Goal: Information Seeking & Learning: Learn about a topic

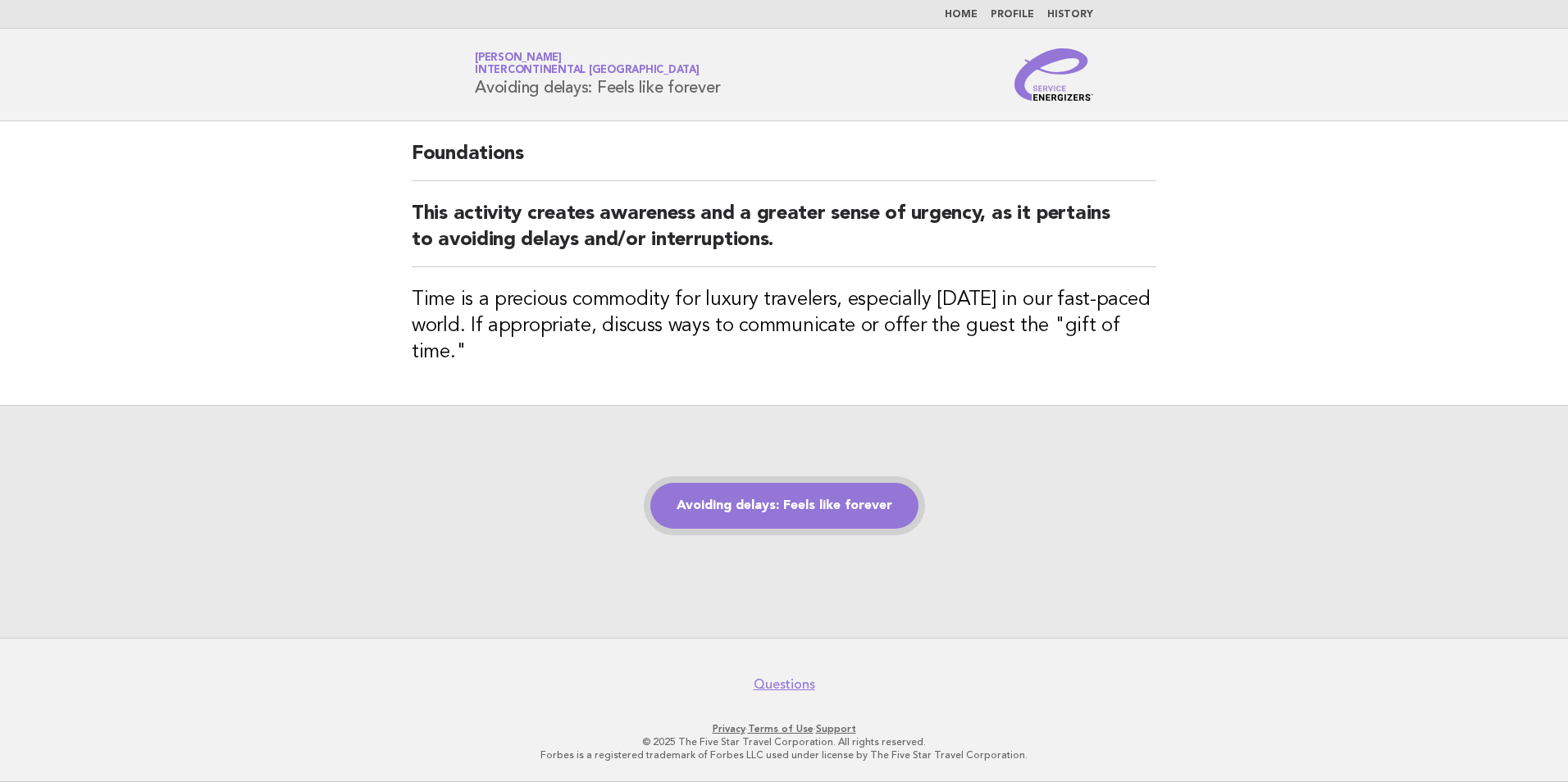
click at [809, 490] on link "Avoiding delays: Feels like forever" at bounding box center [784, 506] width 268 height 46
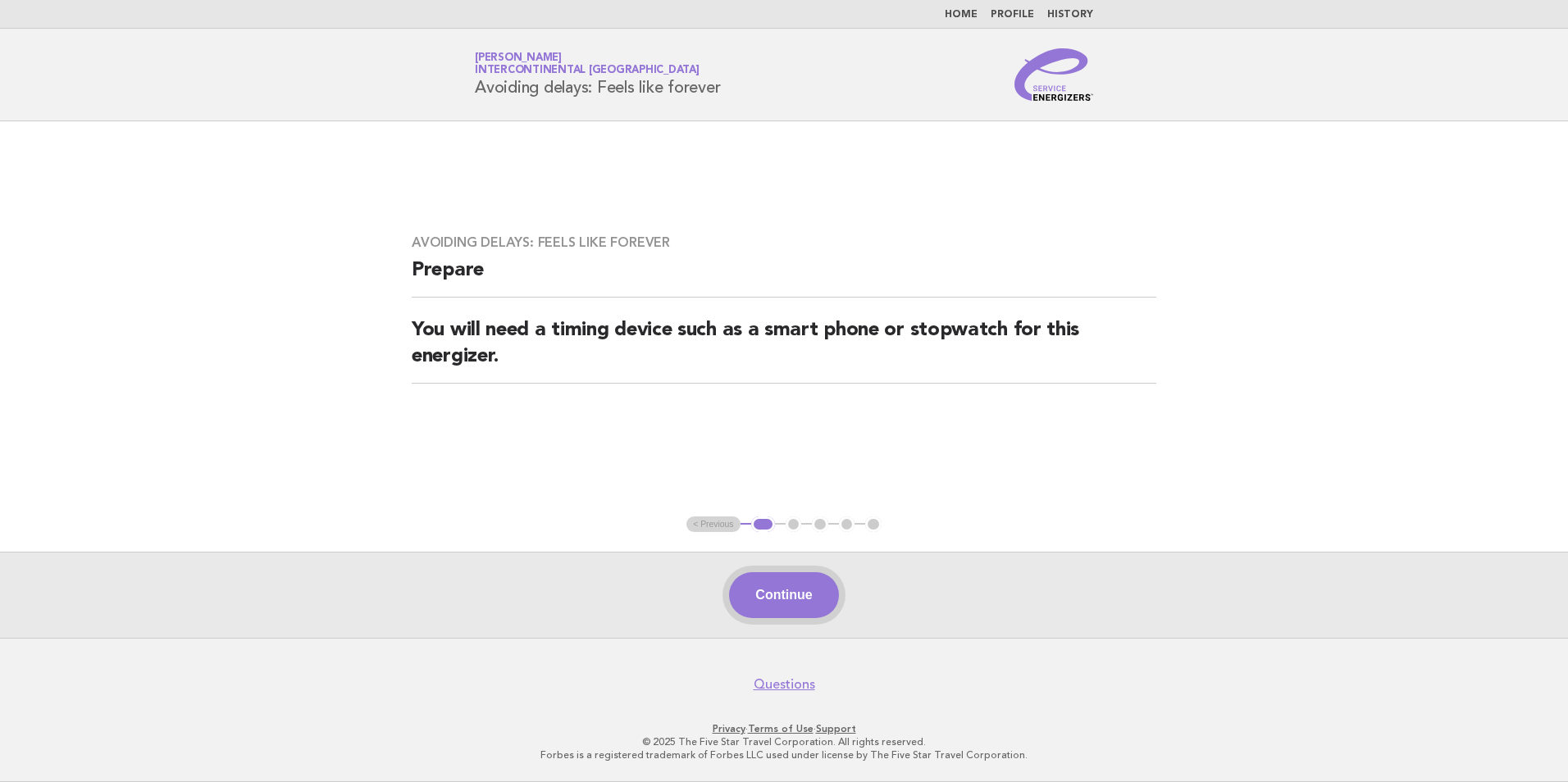
click at [772, 602] on button "Continue" at bounding box center [783, 595] width 109 height 46
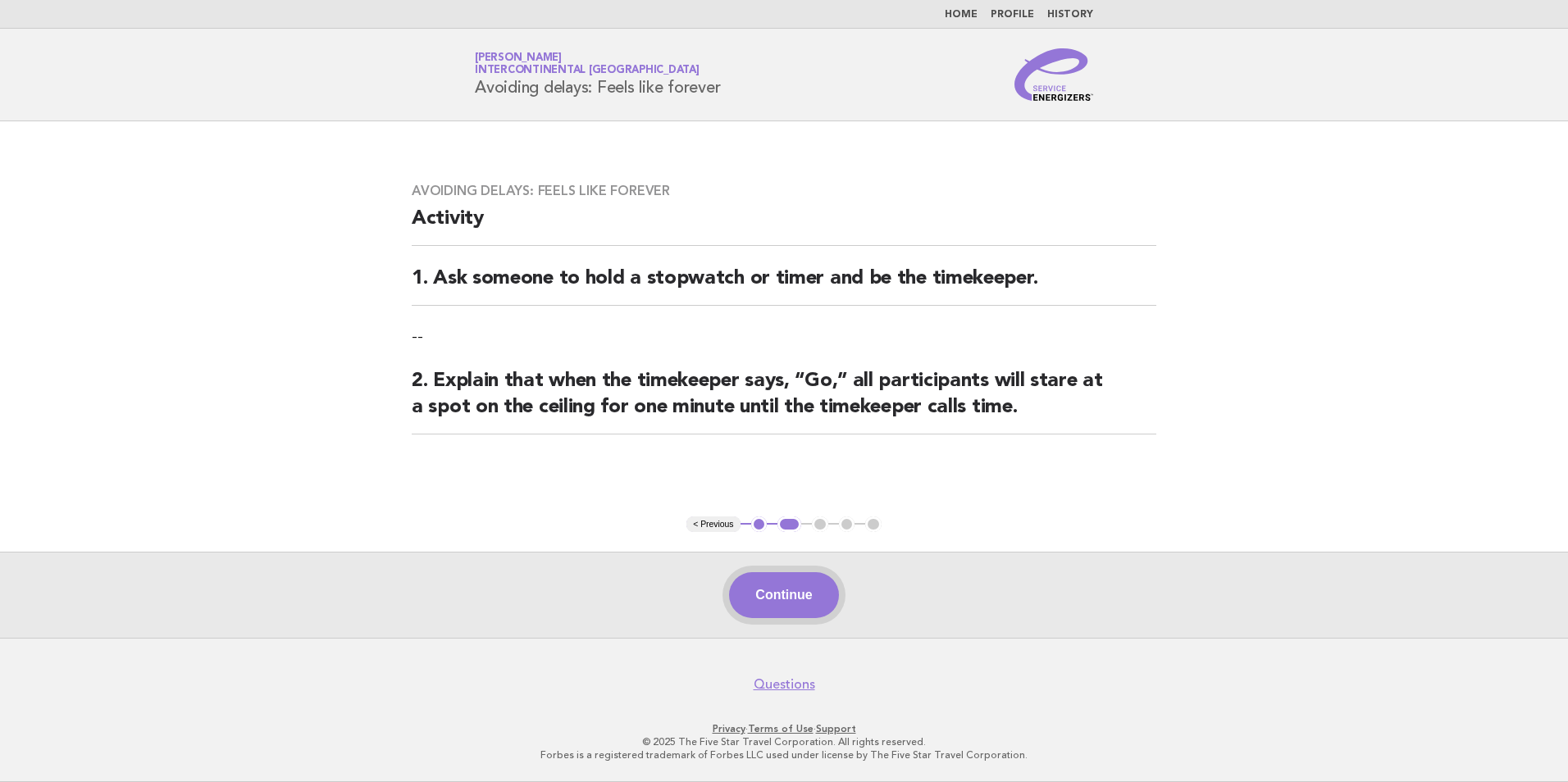
click at [784, 613] on button "Continue" at bounding box center [783, 595] width 109 height 46
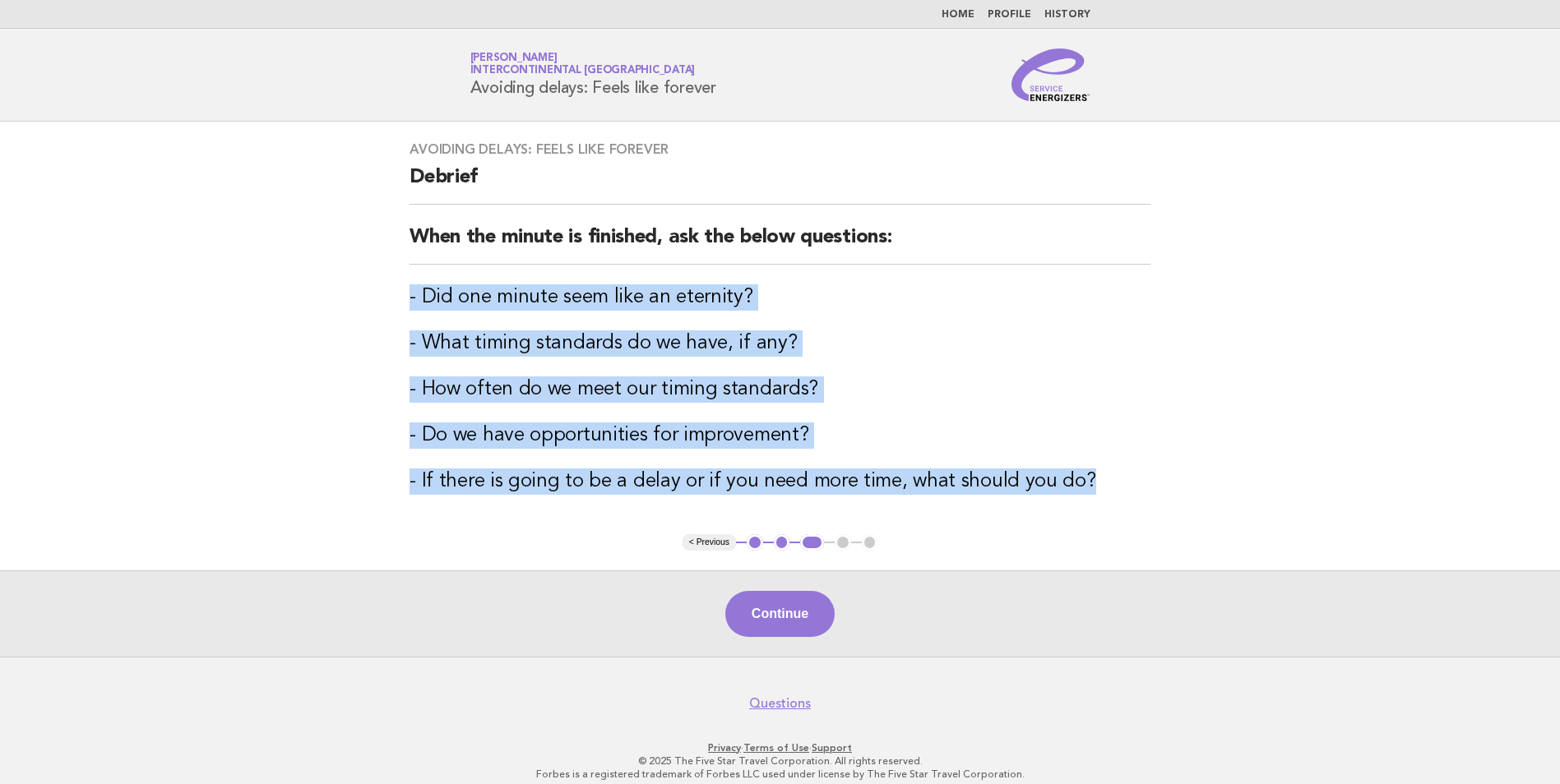
drag, startPoint x: 1110, startPoint y: 486, endPoint x: 404, endPoint y: 282, distance: 734.9
click at [404, 282] on div "Avoiding delays: Feels like forever Debrief When the minute is finished, ask th…" at bounding box center [779, 328] width 780 height 413
drag, startPoint x: 404, startPoint y: 282, endPoint x: 432, endPoint y: 294, distance: 30.5
copy div "- Did one minute seem like an eternity? - What timing standards do we have, if …"
